Goal: Complete application form

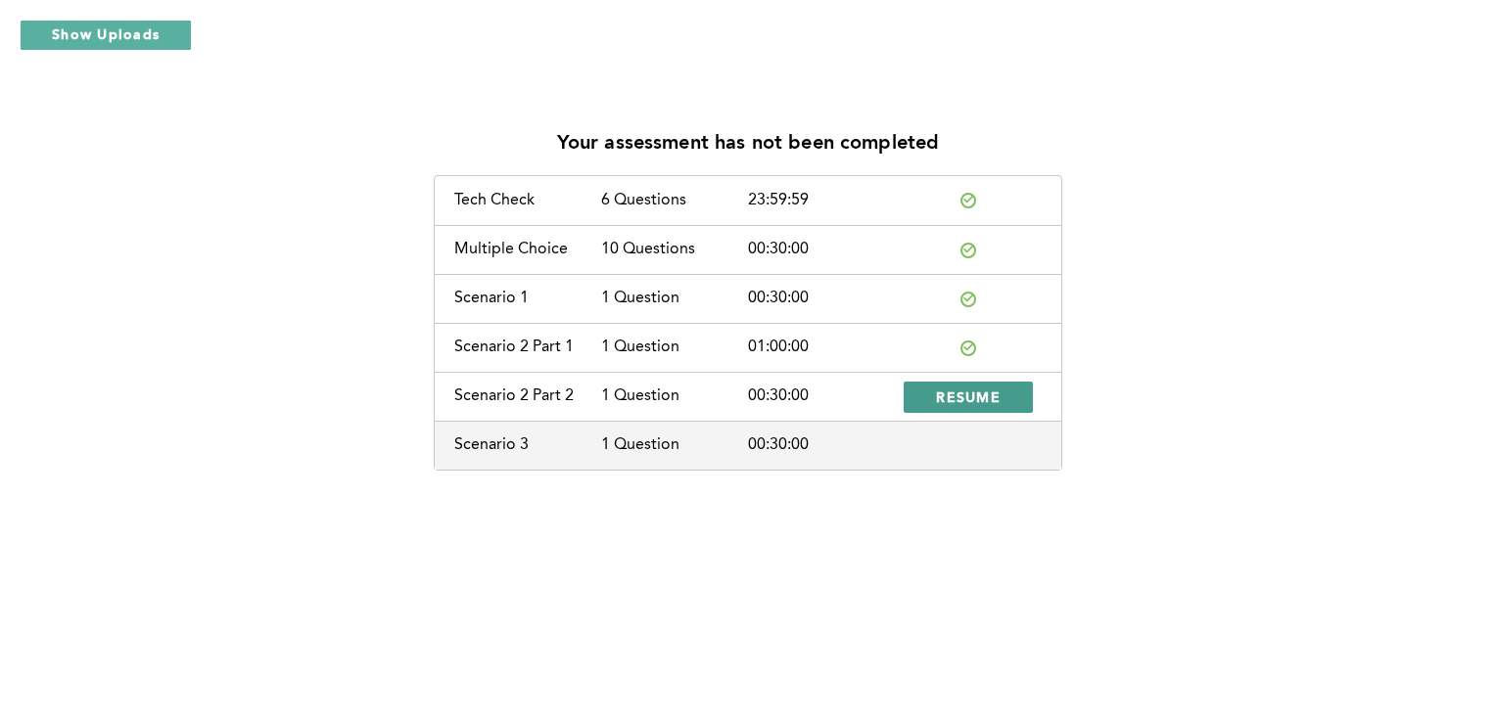
click at [975, 393] on span "RESUME" at bounding box center [968, 397] width 65 height 19
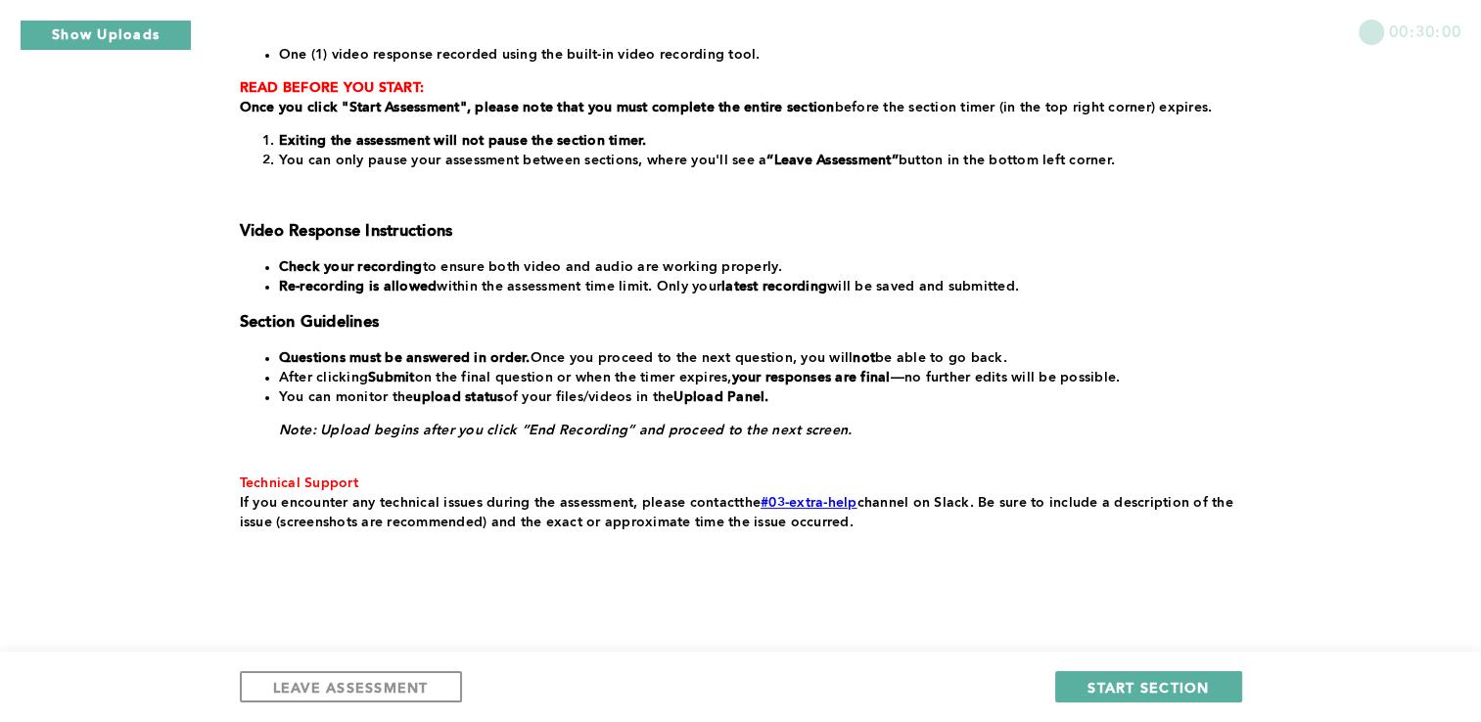
scroll to position [367, 0]
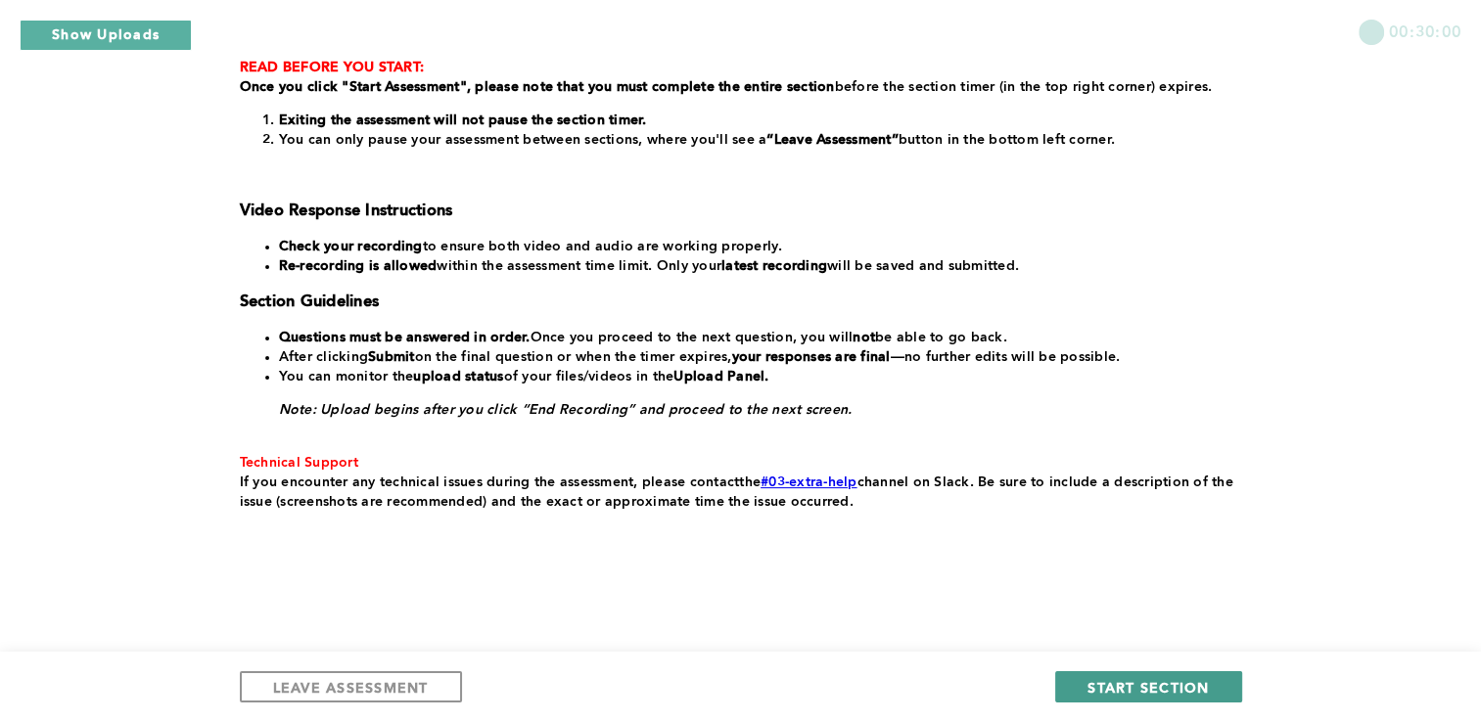
click at [1124, 681] on span "START SECTION" at bounding box center [1148, 687] width 121 height 19
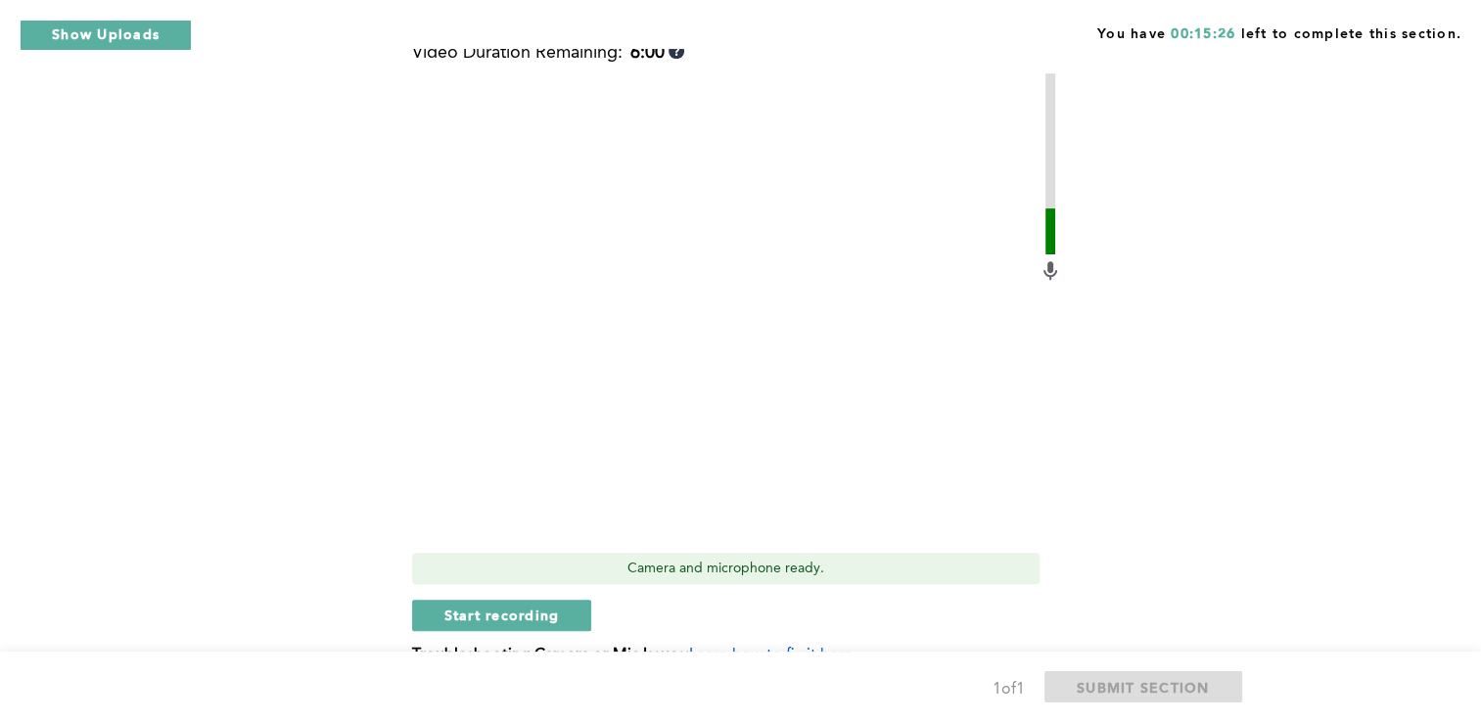
scroll to position [885, 0]
click at [525, 616] on span "Start recording" at bounding box center [502, 615] width 116 height 19
click at [545, 613] on span "Stop recording" at bounding box center [501, 615] width 115 height 19
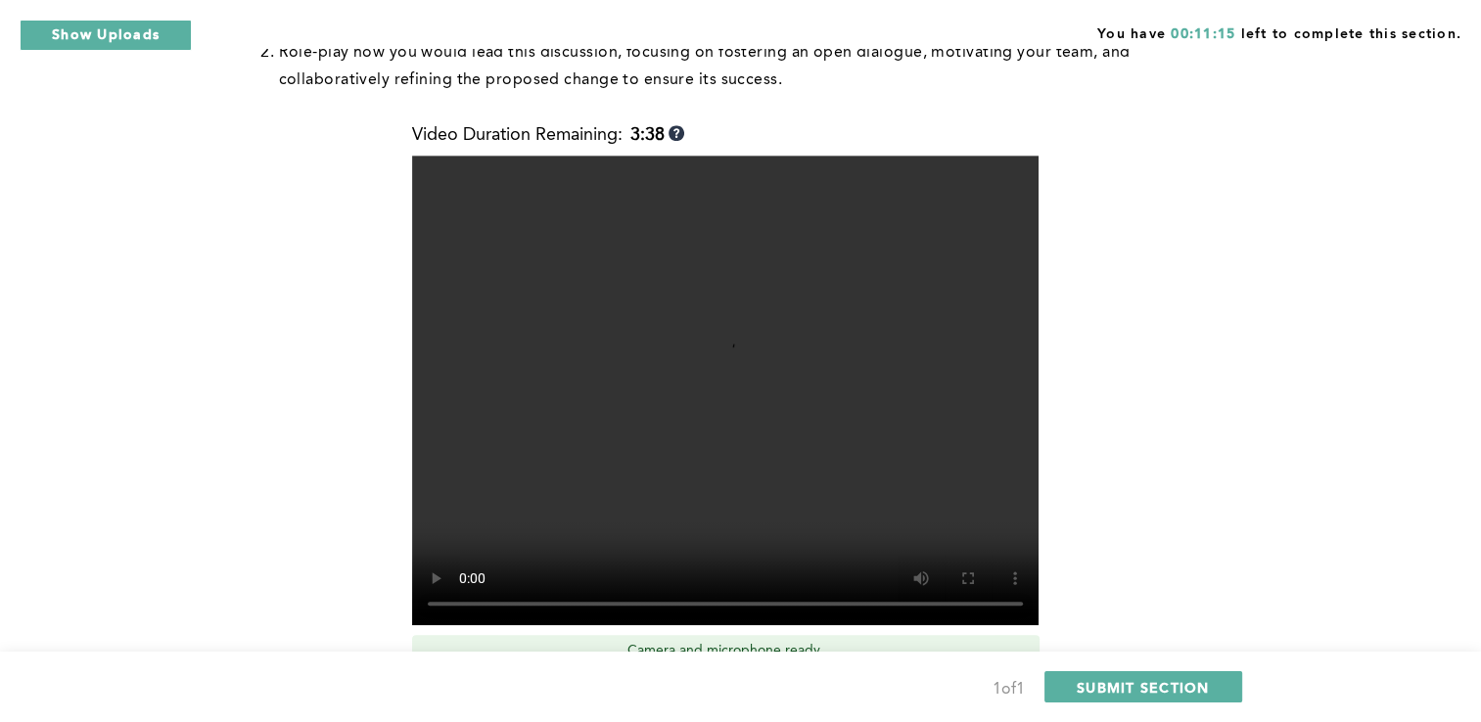
scroll to position [756, 0]
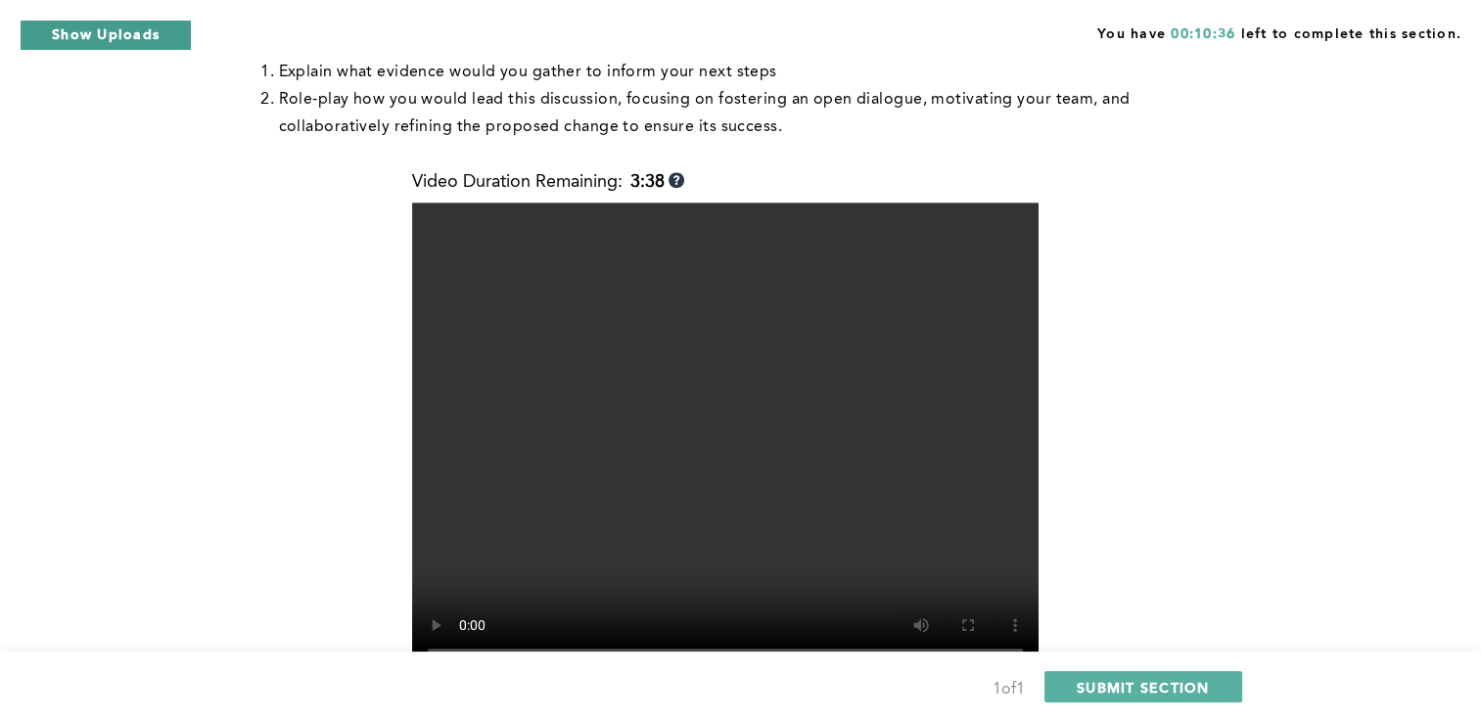
click at [132, 41] on button "Show Uploads" at bounding box center [106, 35] width 172 height 31
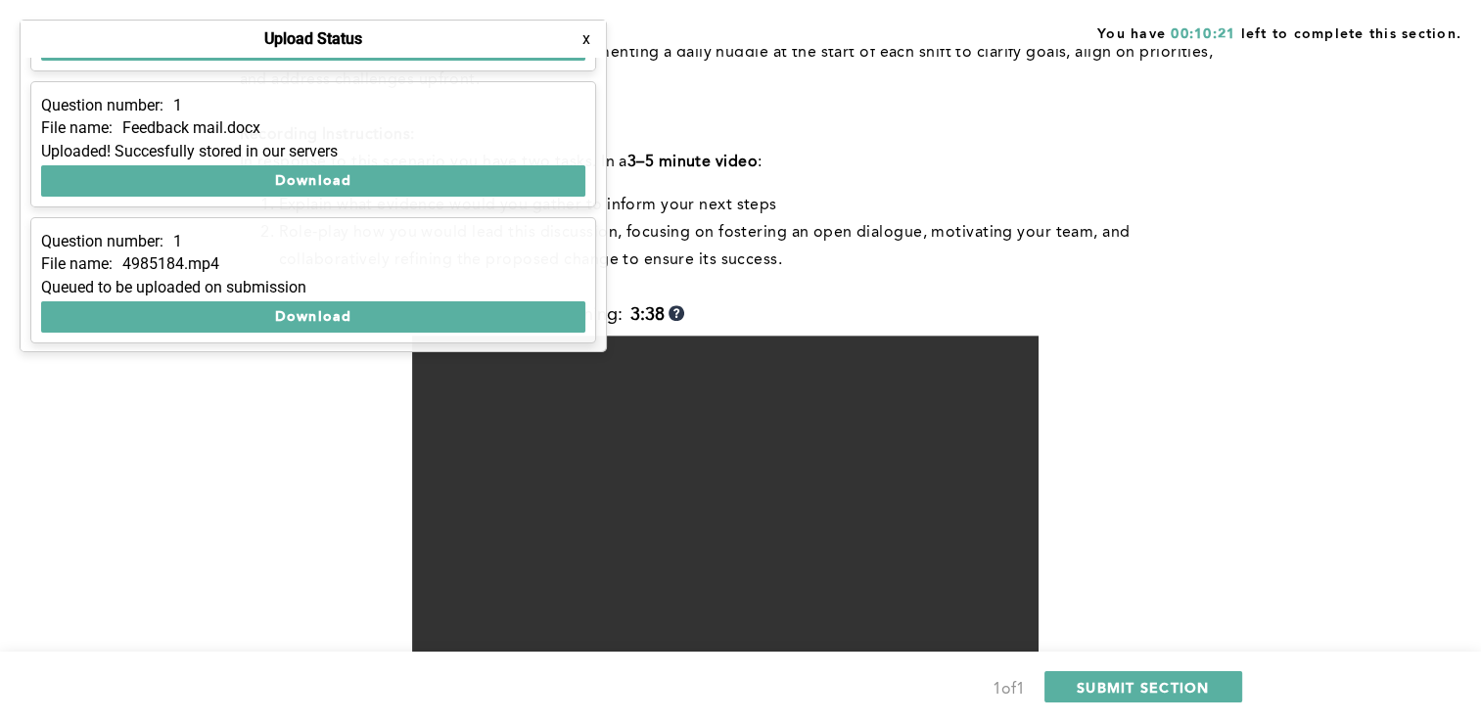
scroll to position [630, 0]
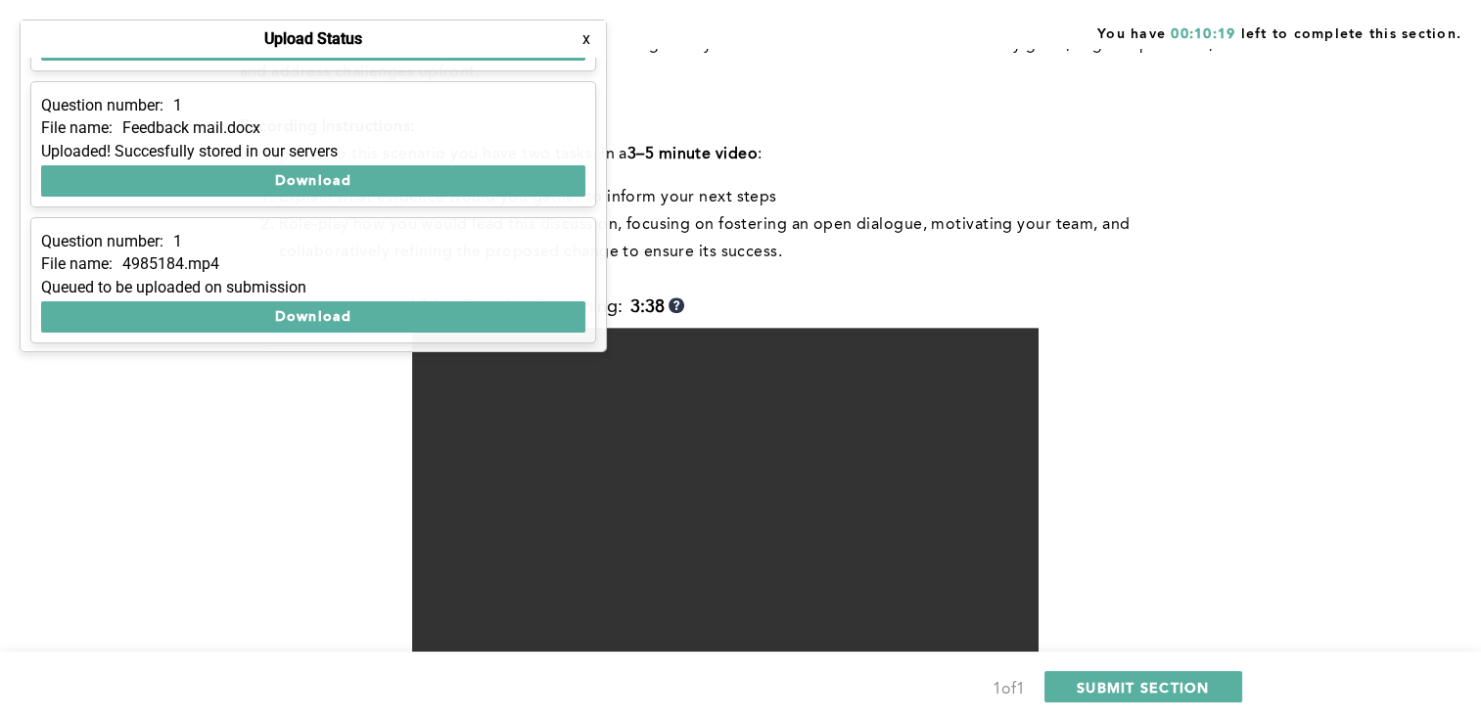
click at [182, 237] on p "1" at bounding box center [177, 242] width 9 height 18
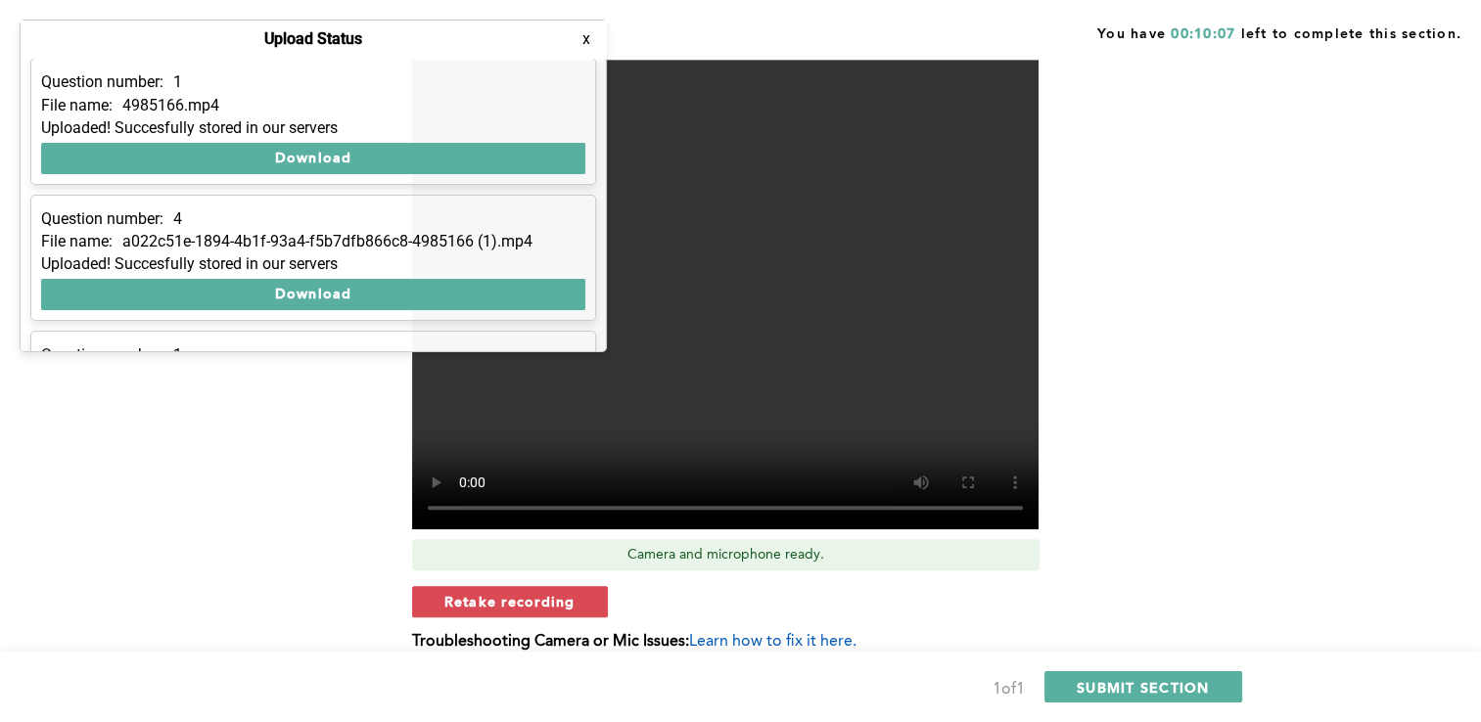
scroll to position [386, 0]
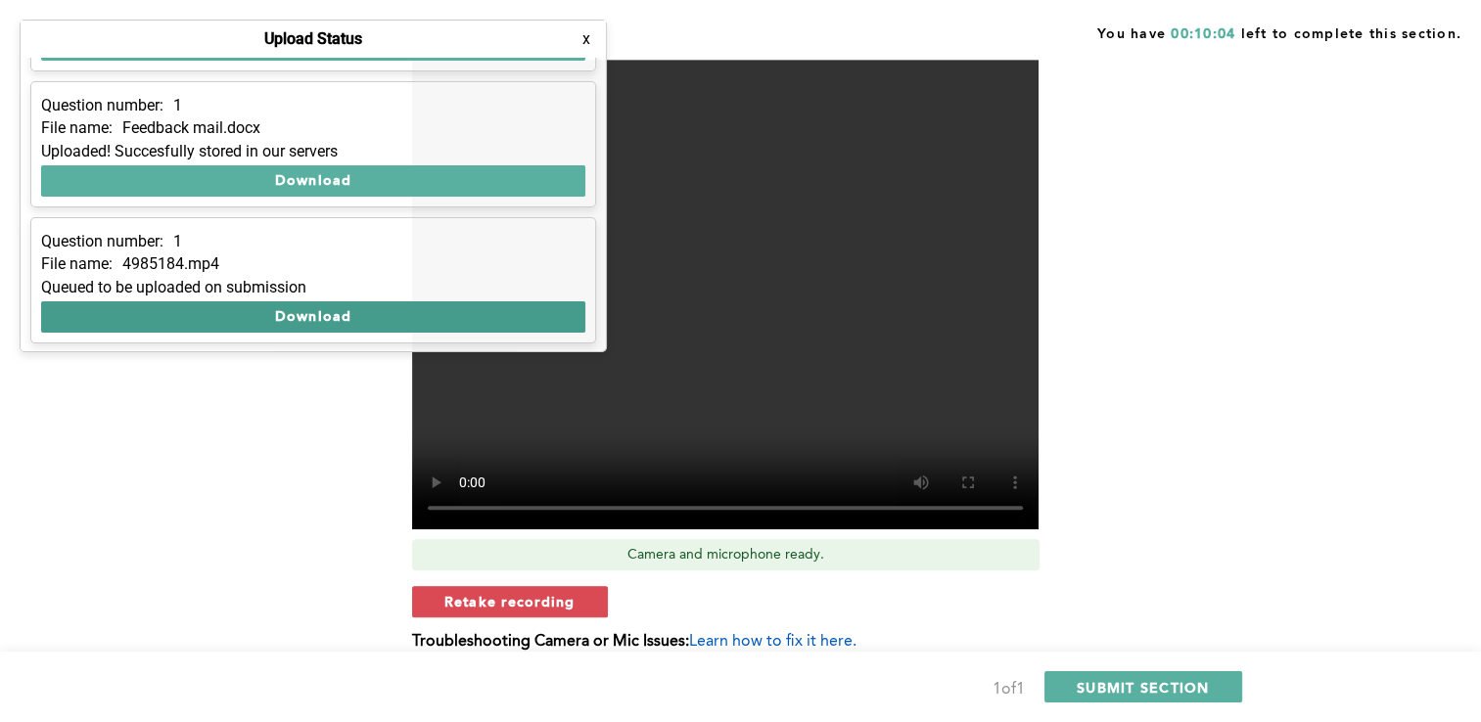
click at [314, 313] on button "Download" at bounding box center [313, 316] width 544 height 31
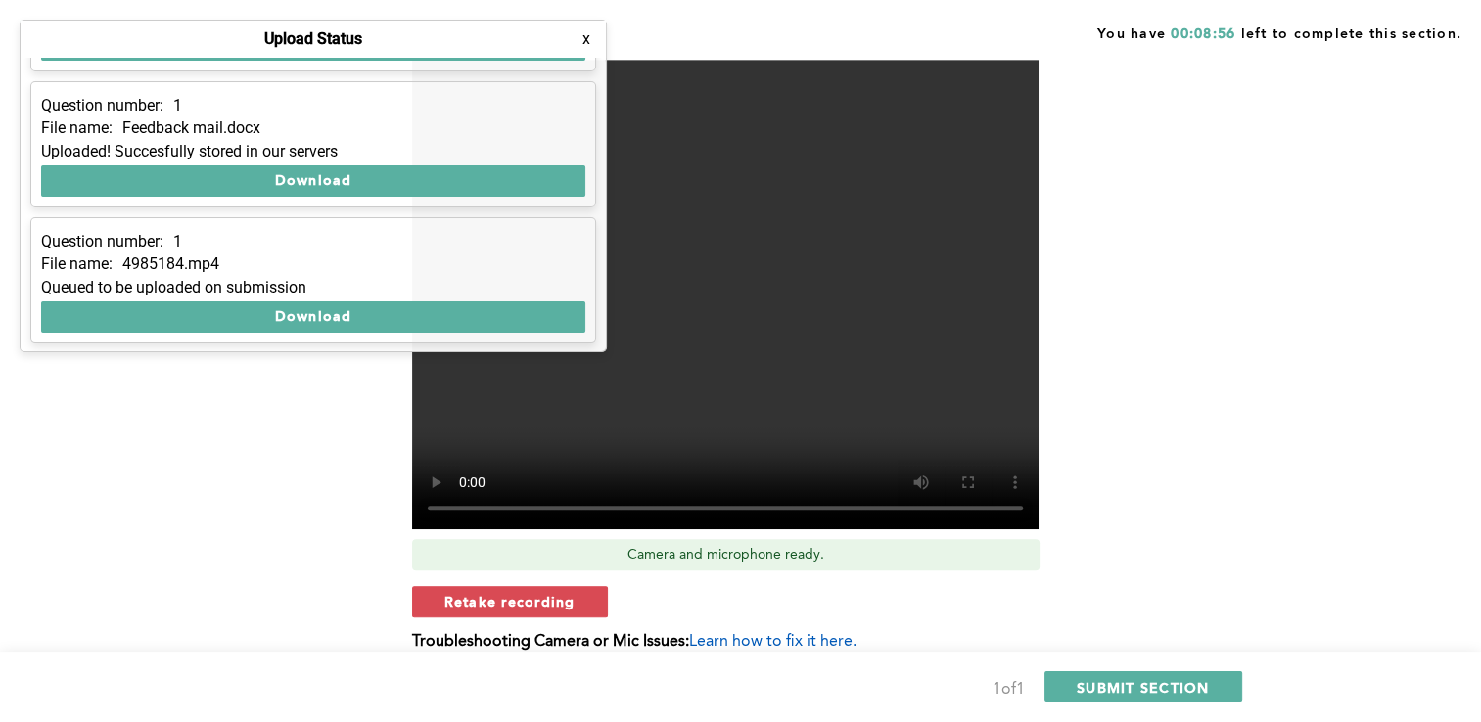
click at [1227, 343] on div "This question is related to the previous. Previous Context: You are a team lead…" at bounding box center [737, 3] width 995 height 1356
click at [1128, 685] on span "SUBMIT SECTION" at bounding box center [1143, 687] width 133 height 19
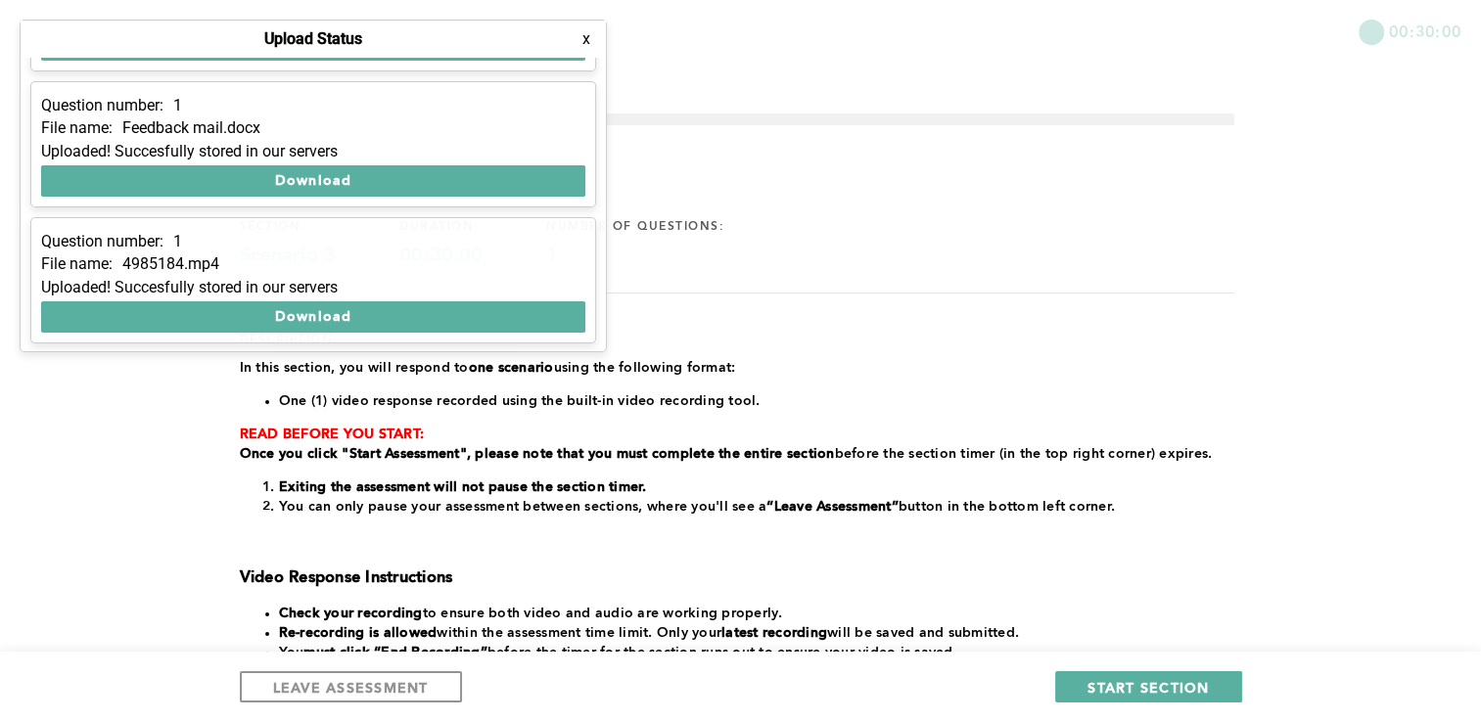
click at [585, 41] on button "x" at bounding box center [587, 39] width 20 height 20
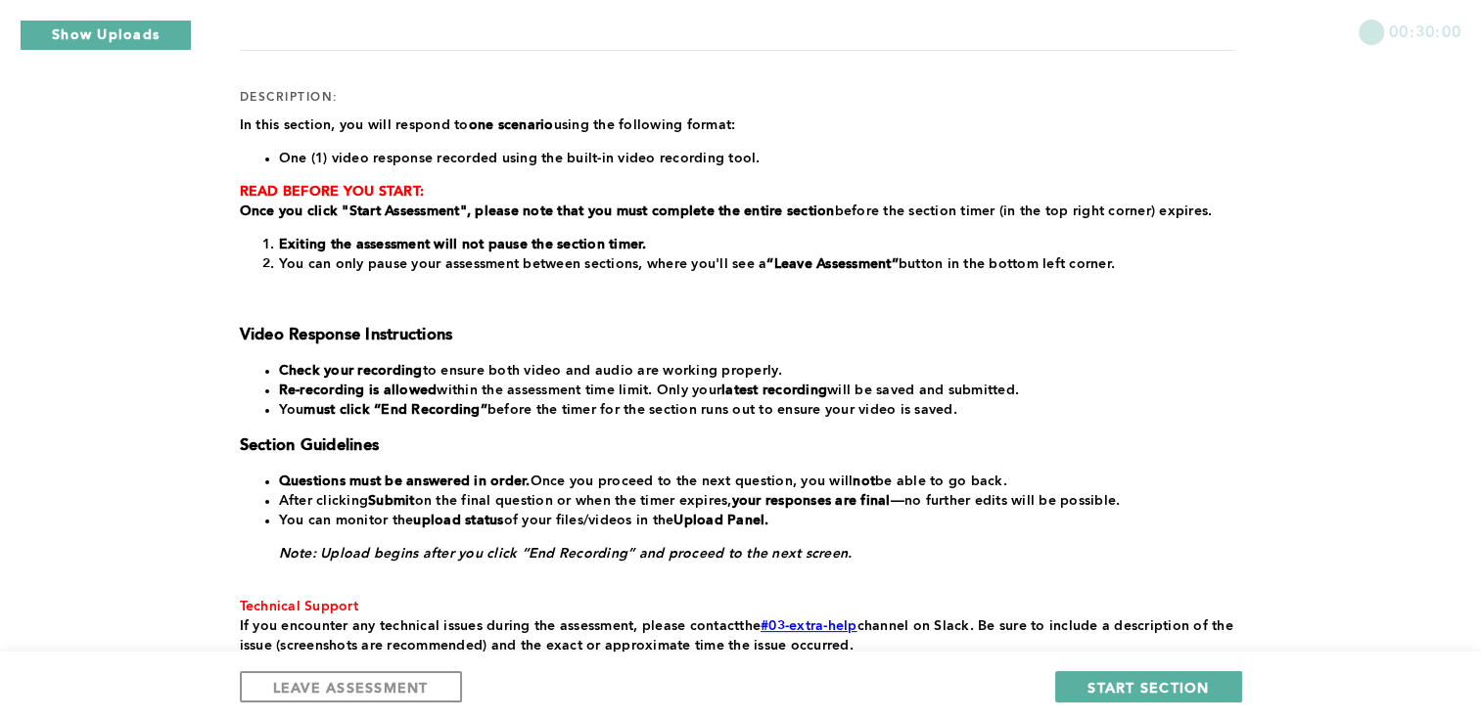
scroll to position [241, 0]
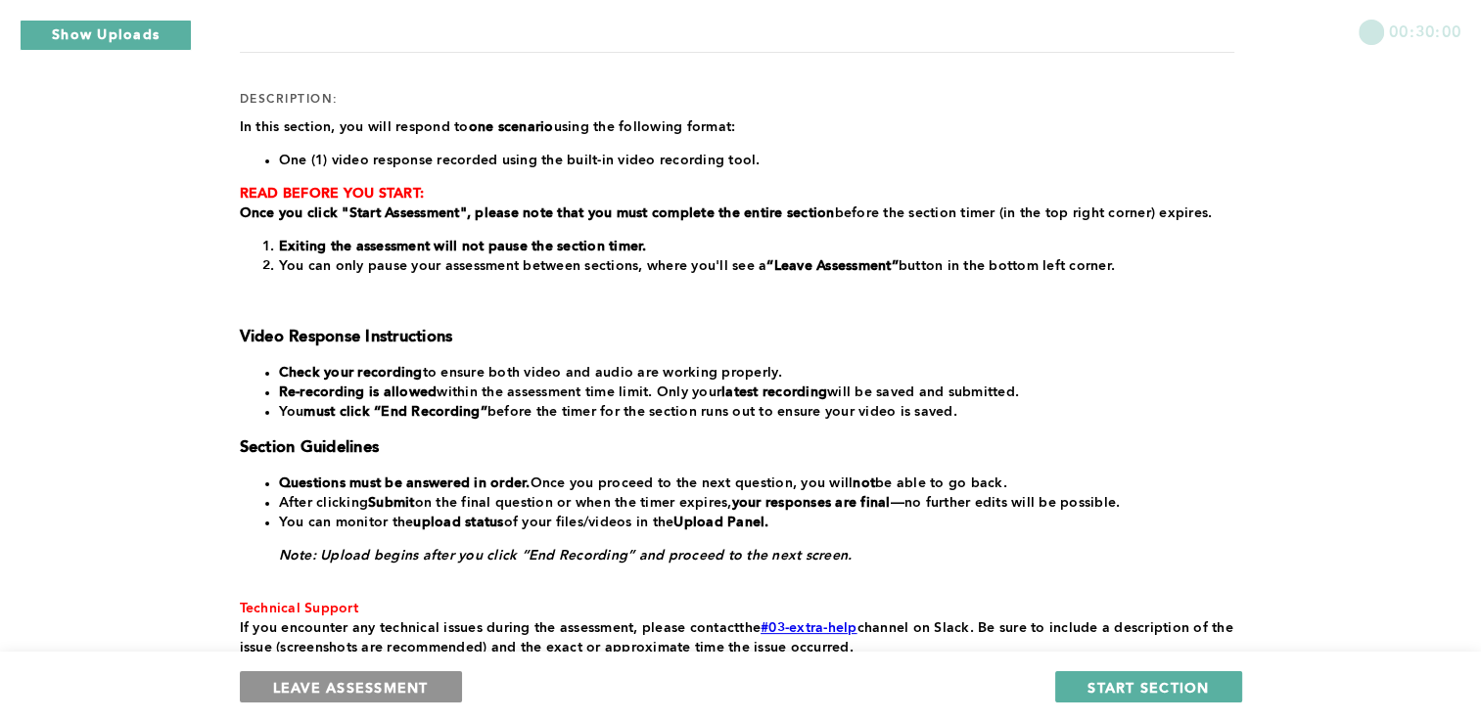
click at [389, 679] on span "LEAVE ASSESSMENT" at bounding box center [351, 687] width 156 height 19
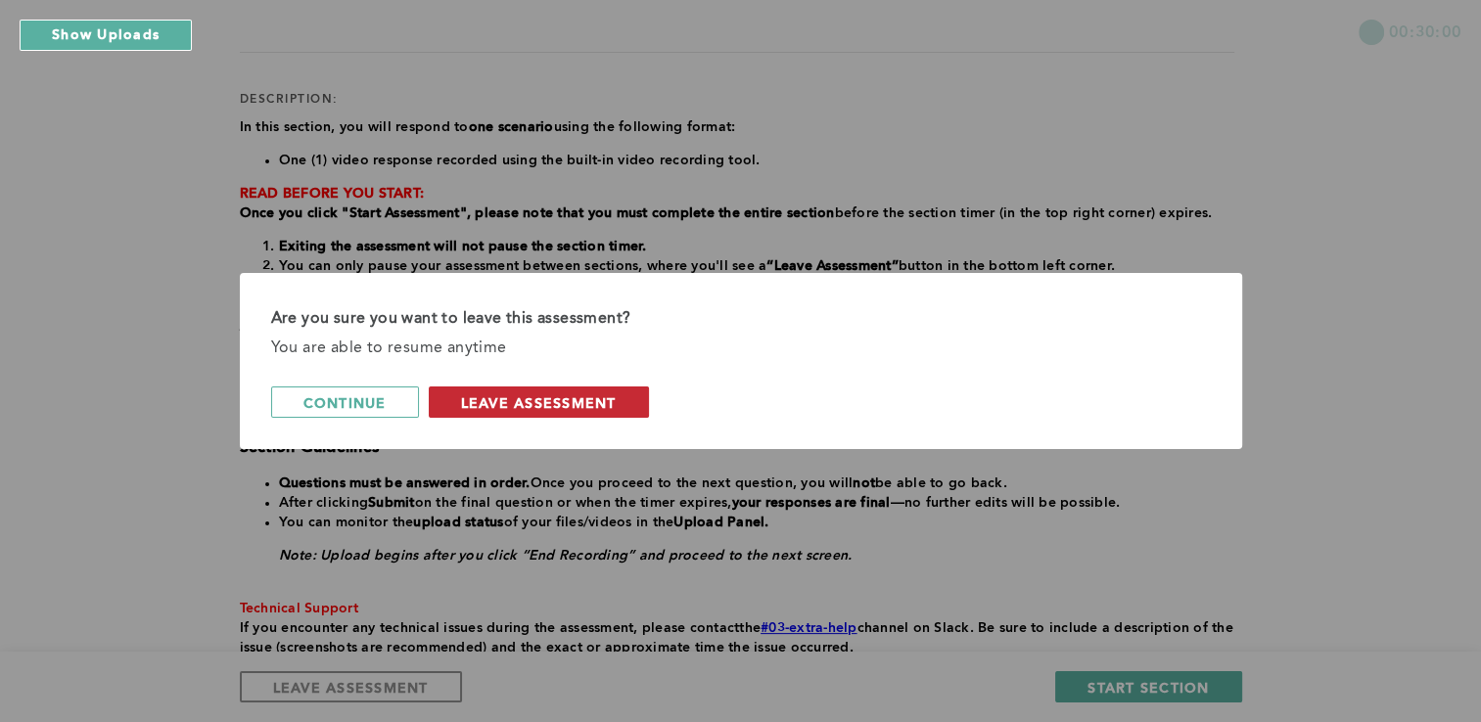
click at [562, 402] on span "leave assessment" at bounding box center [539, 403] width 156 height 19
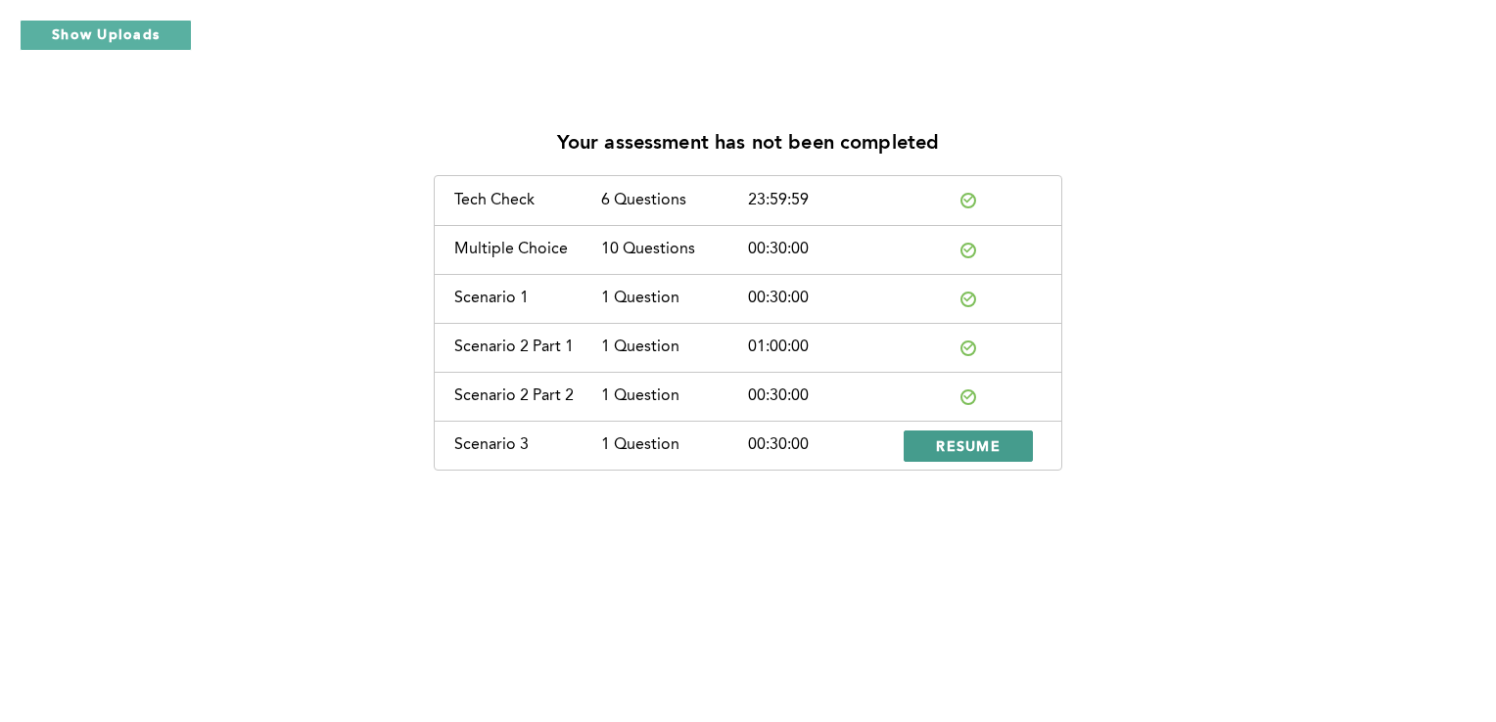
click at [977, 449] on span "RESUME" at bounding box center [968, 446] width 65 height 19
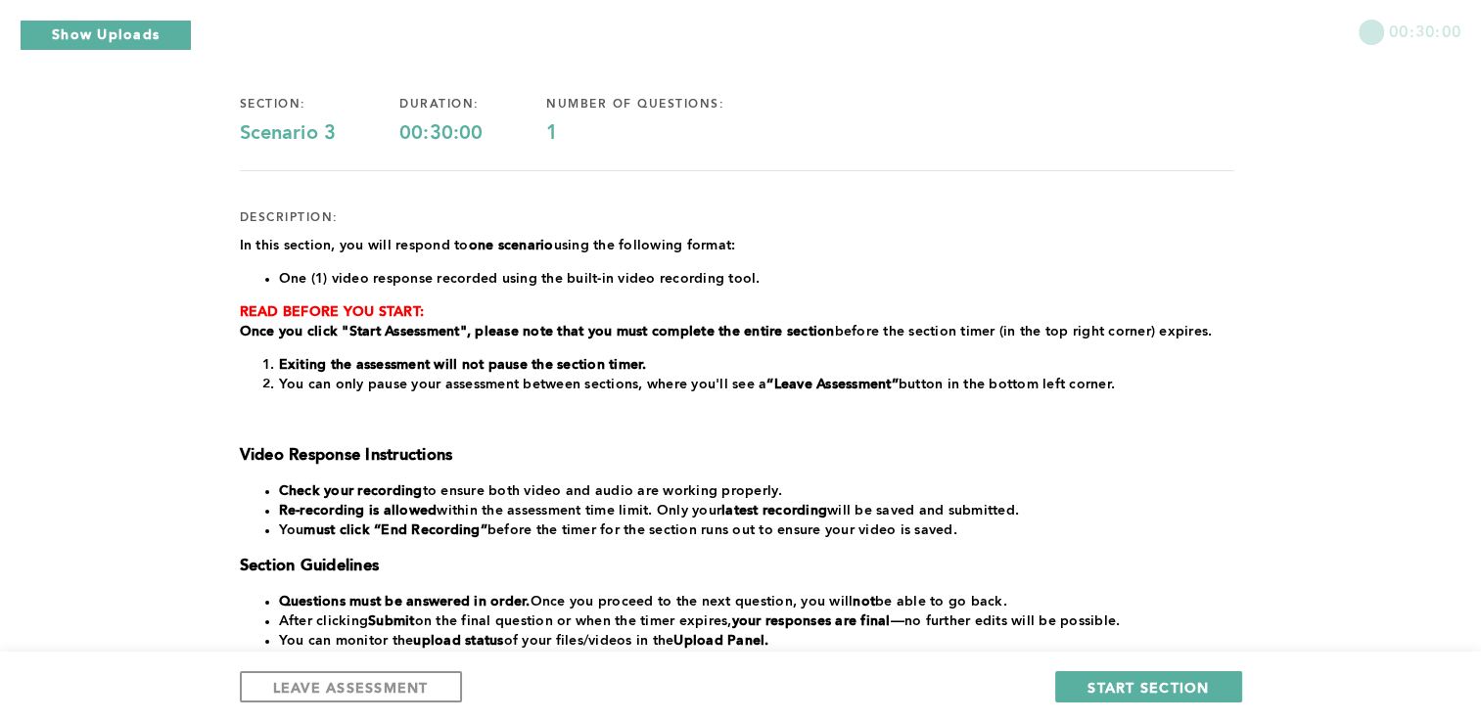
scroll to position [120, 0]
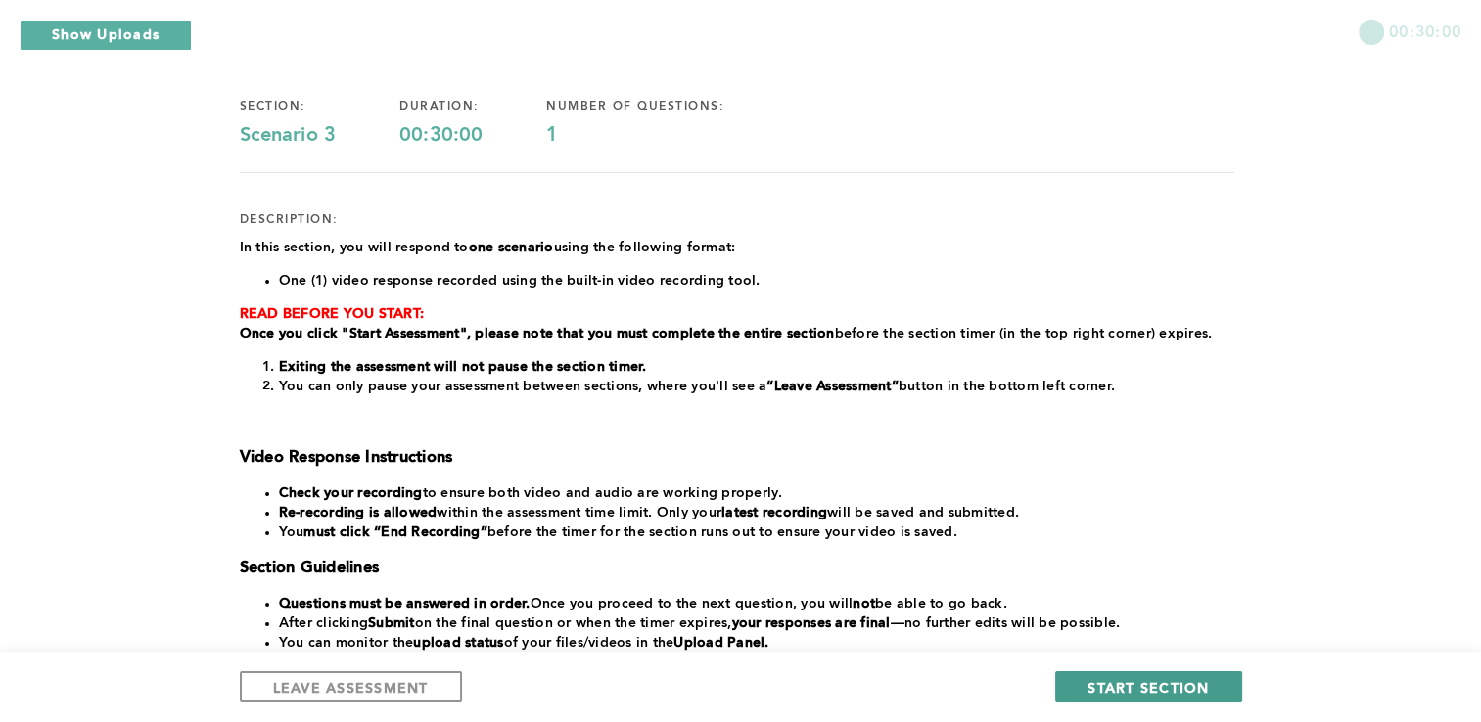
click at [1163, 683] on span "START SECTION" at bounding box center [1148, 687] width 121 height 19
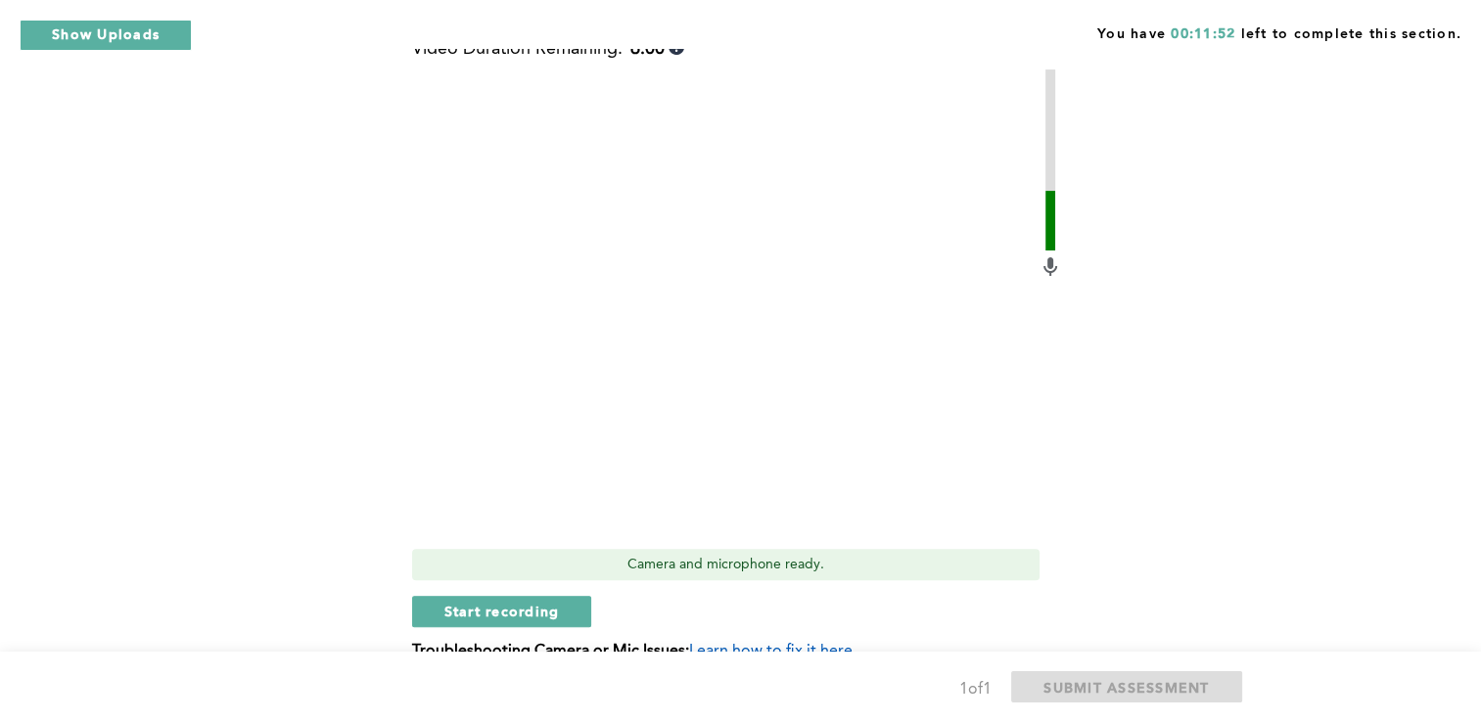
scroll to position [542, 0]
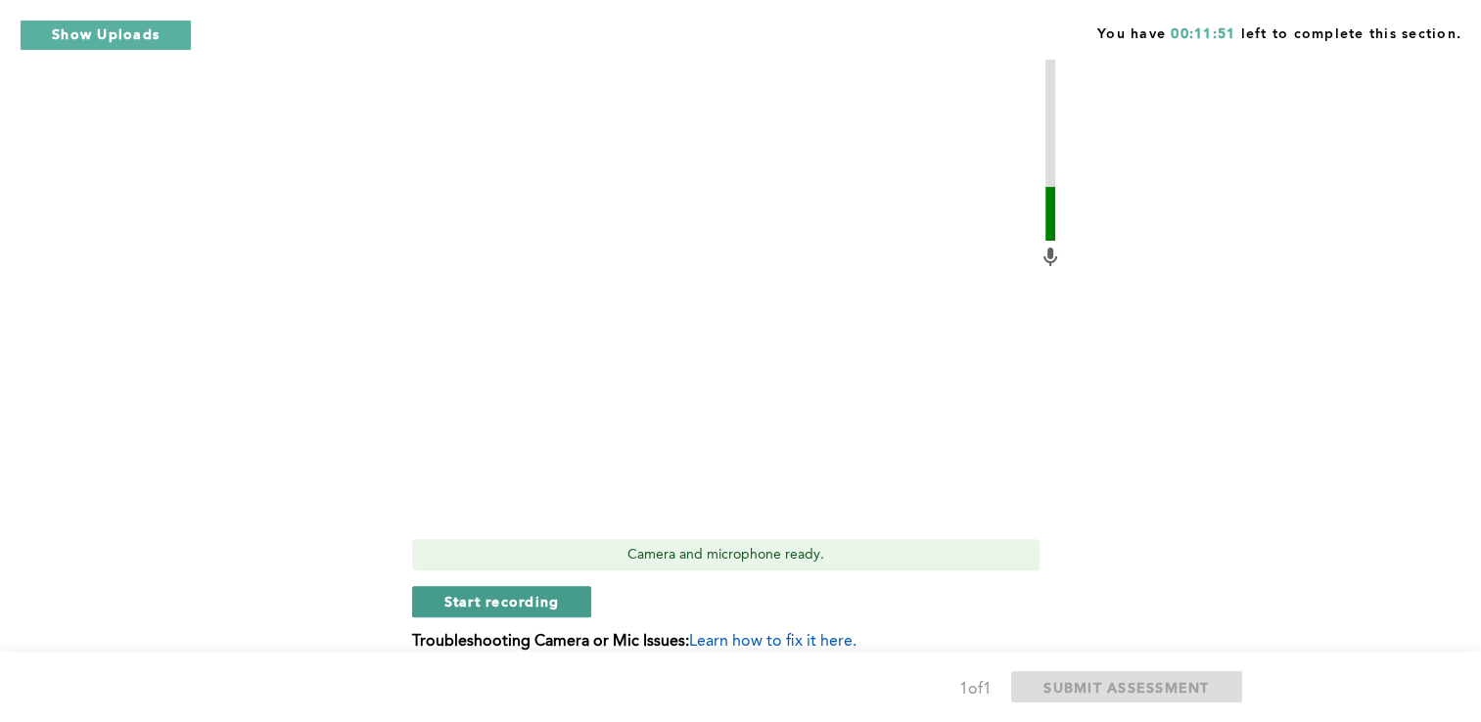
click at [530, 592] on span "Start recording" at bounding box center [502, 601] width 116 height 19
click at [540, 592] on span "Stop recording" at bounding box center [501, 601] width 115 height 19
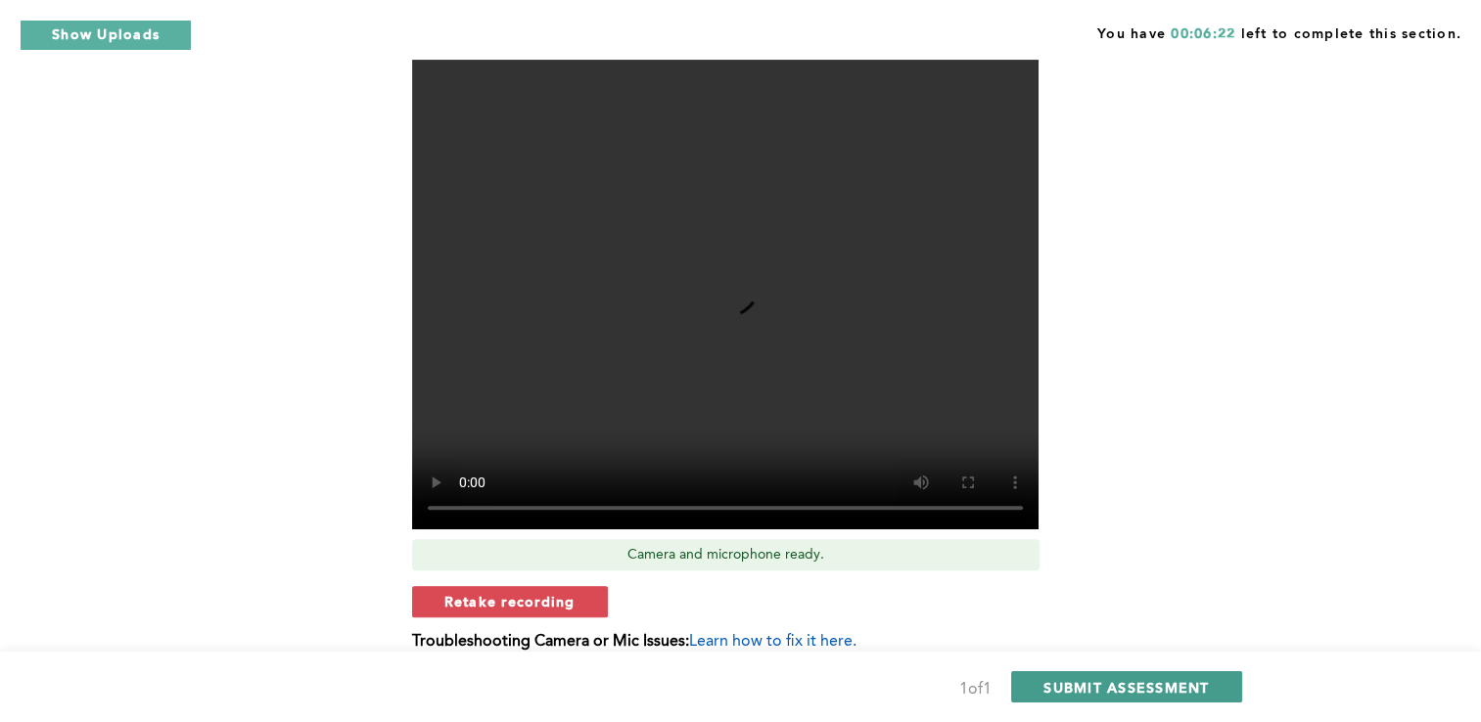
click at [1144, 689] on span "SUBMIT ASSESSMENT" at bounding box center [1125, 687] width 165 height 19
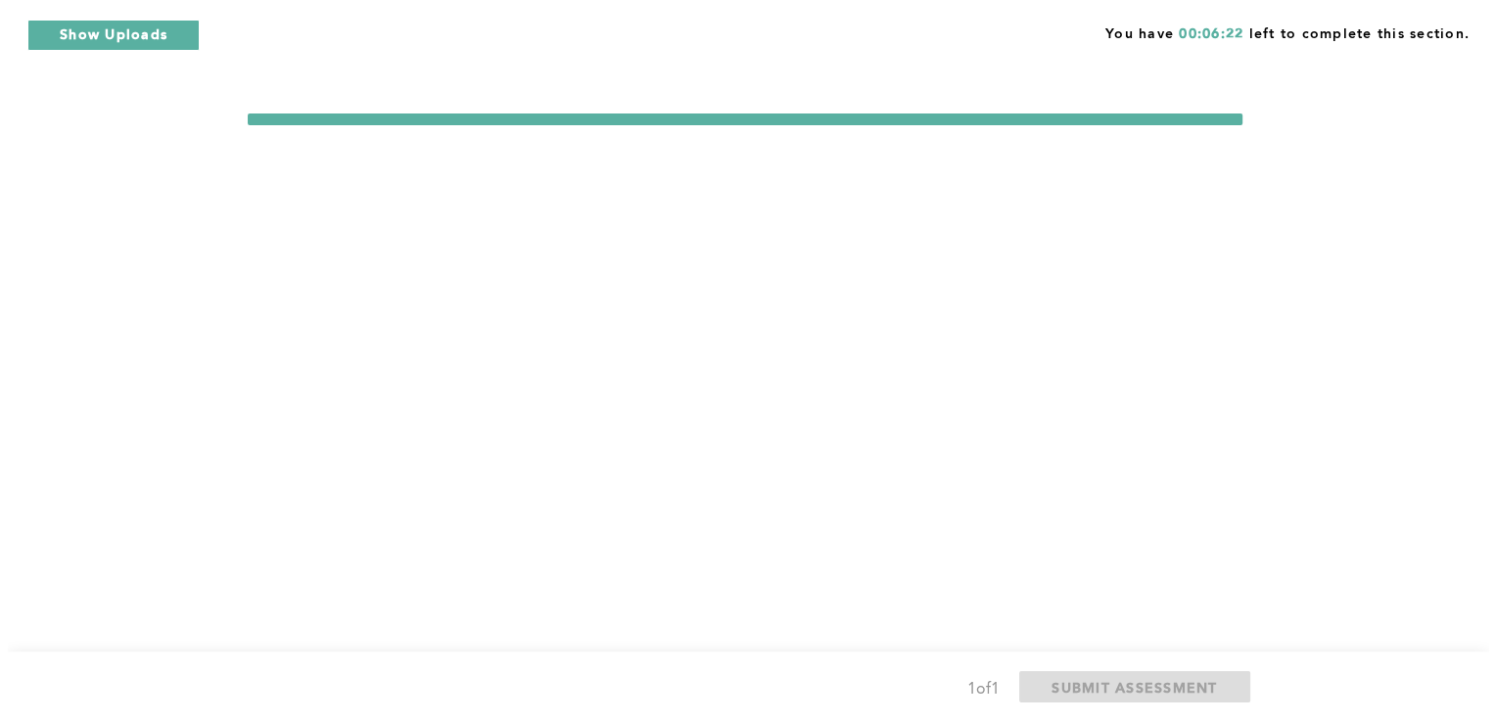
scroll to position [0, 0]
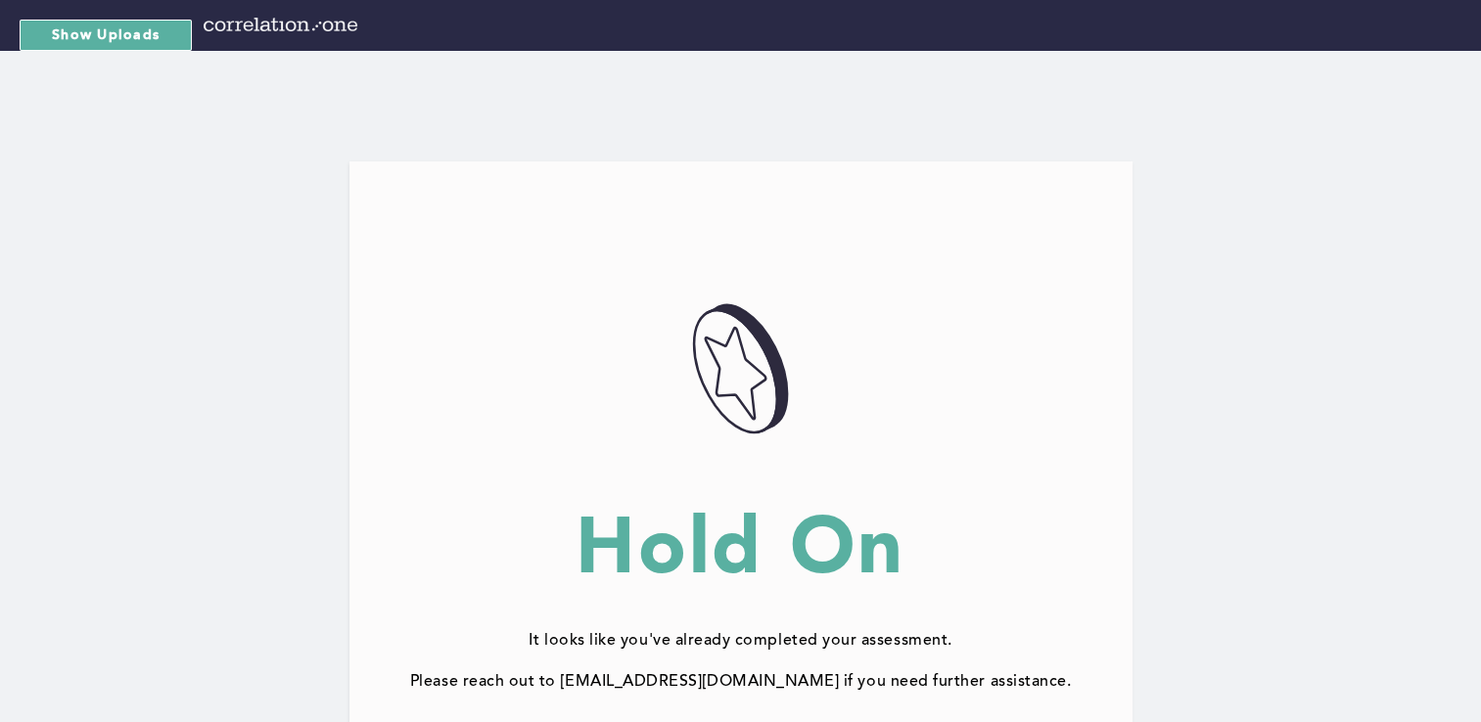
scroll to position [208, 0]
